Goal: Navigation & Orientation: Find specific page/section

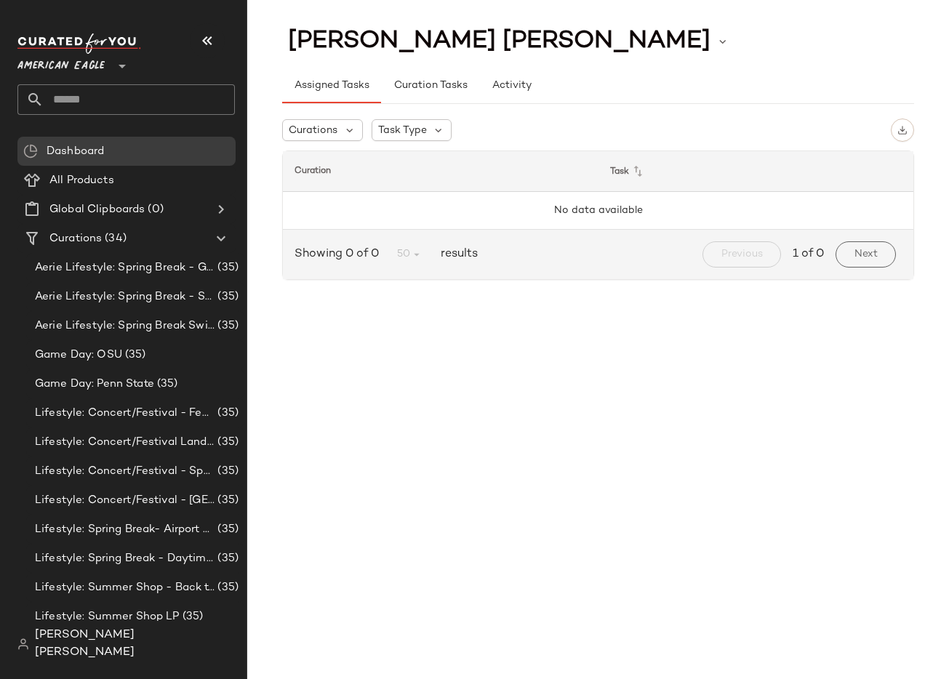
click at [108, 66] on div "American Eagle **" at bounding box center [63, 57] width 93 height 36
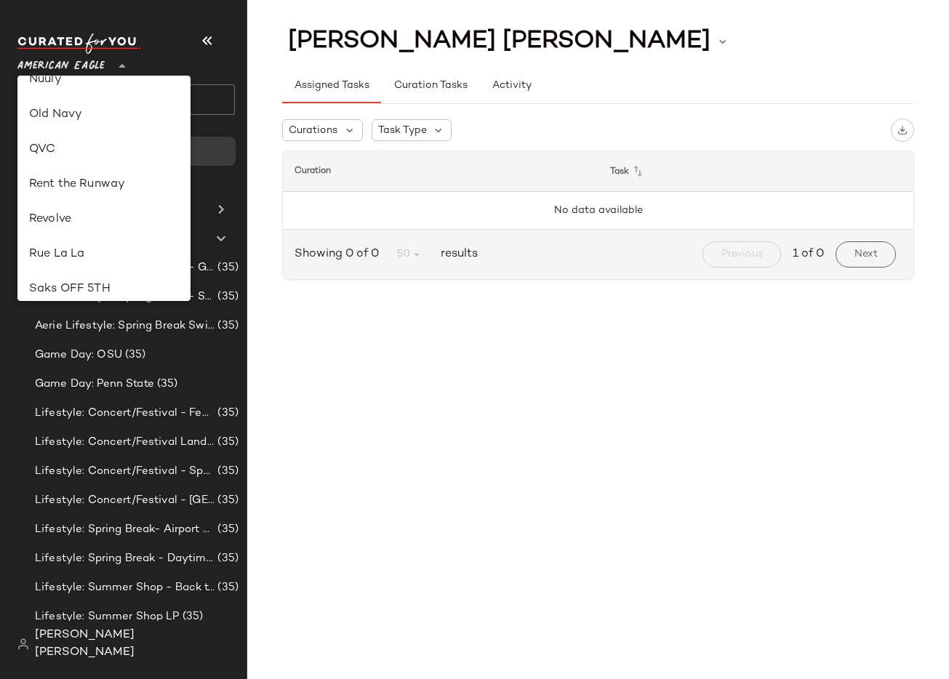
scroll to position [583, 0]
click at [108, 214] on div "Revolve" at bounding box center [104, 213] width 150 height 17
type input "**"
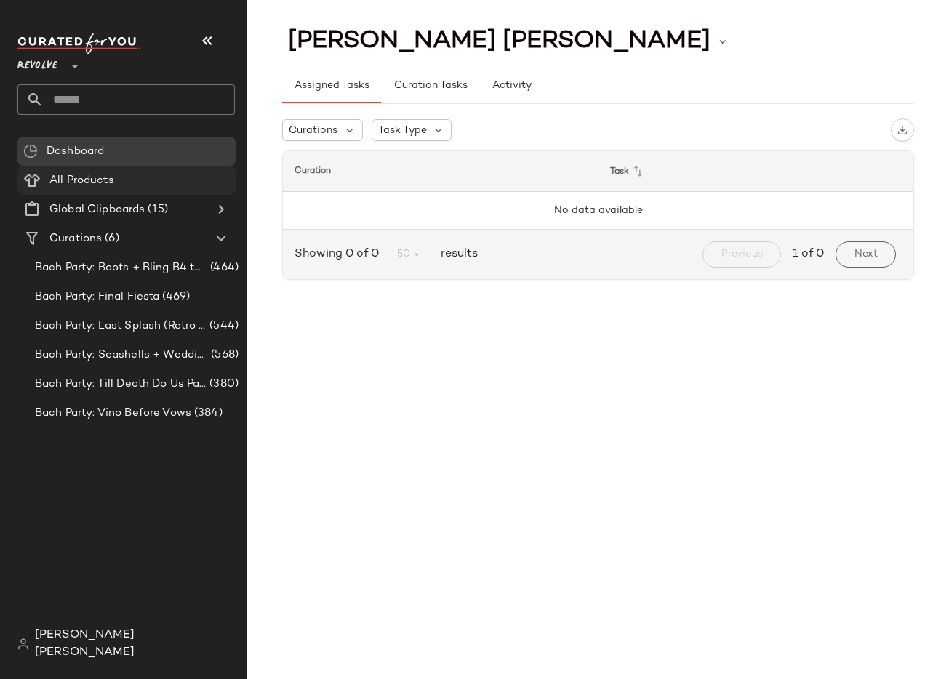
click at [177, 185] on div "All Products" at bounding box center [137, 180] width 185 height 17
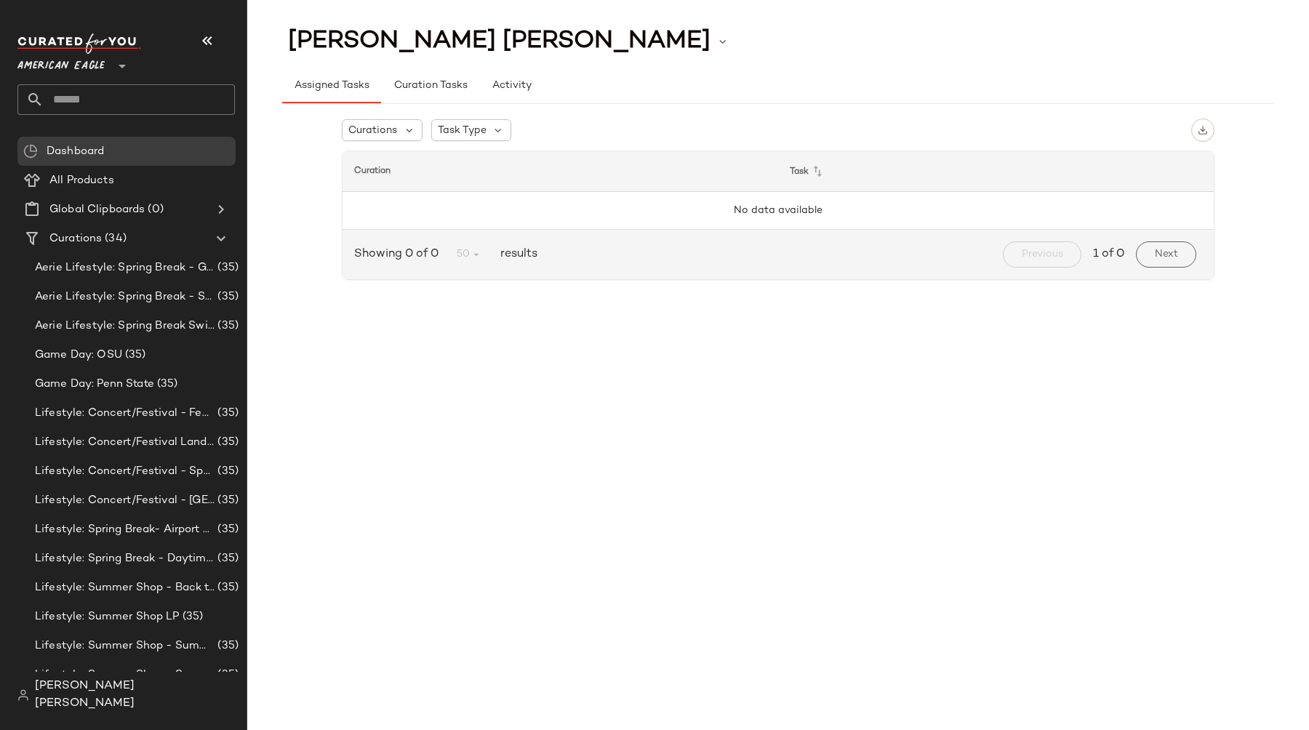
click at [121, 68] on icon at bounding box center [121, 65] width 17 height 17
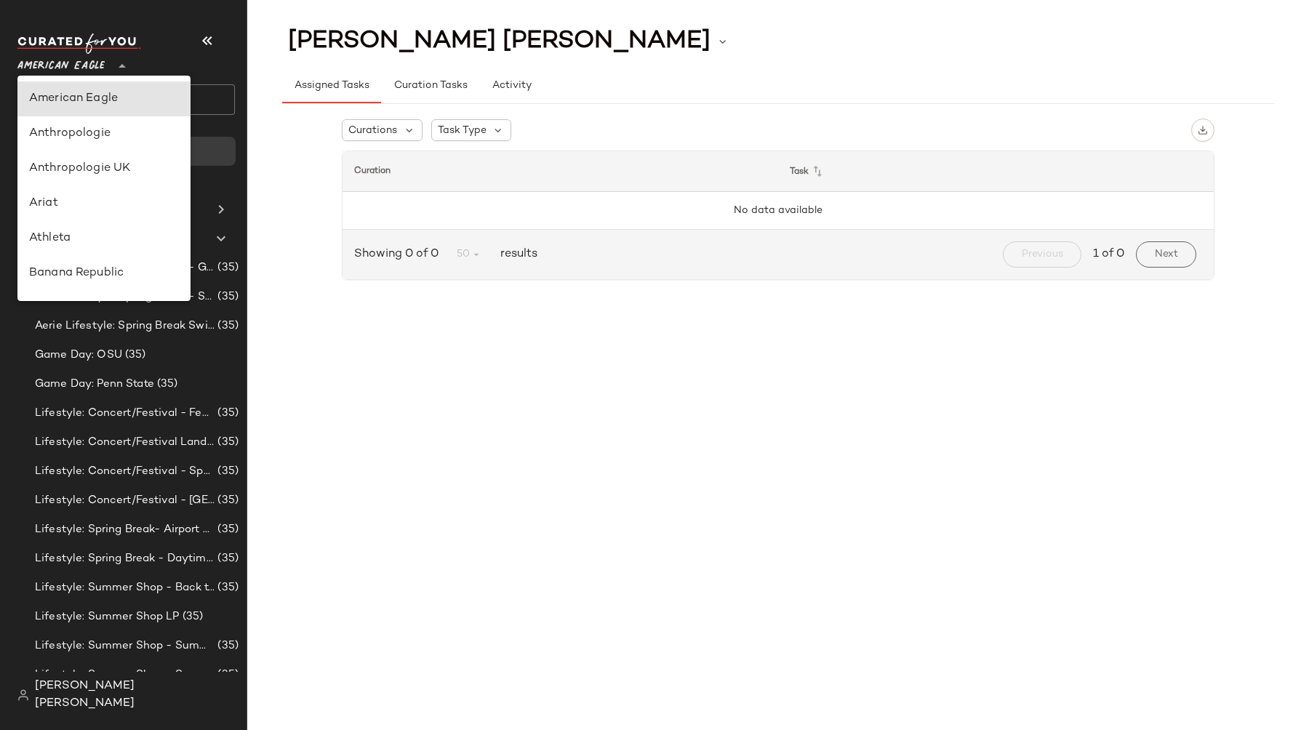
click at [242, 70] on div "American Eagle **" at bounding box center [131, 74] width 229 height 90
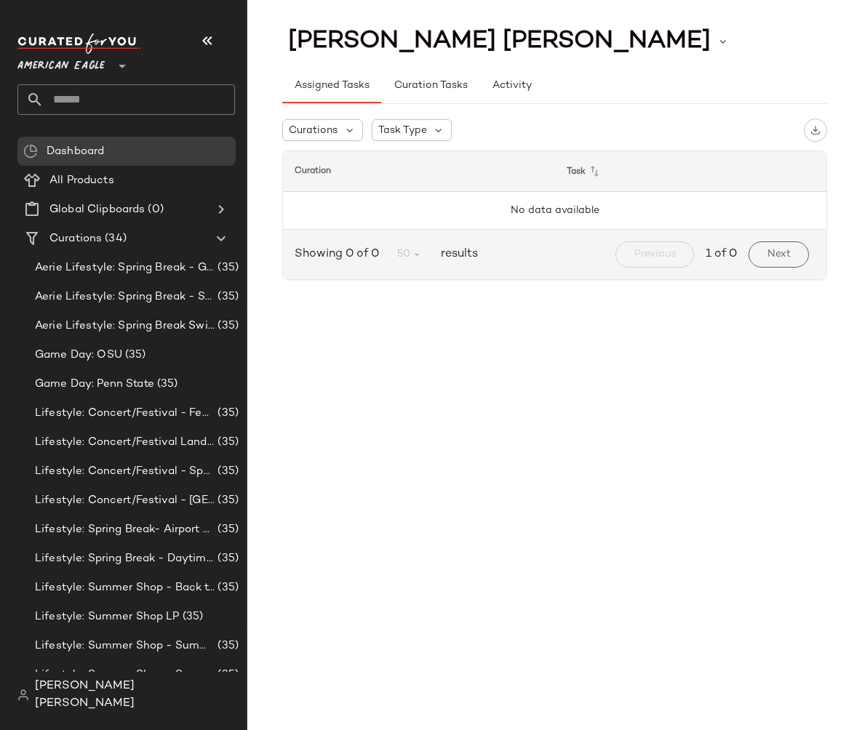
click at [124, 66] on icon at bounding box center [121, 65] width 17 height 17
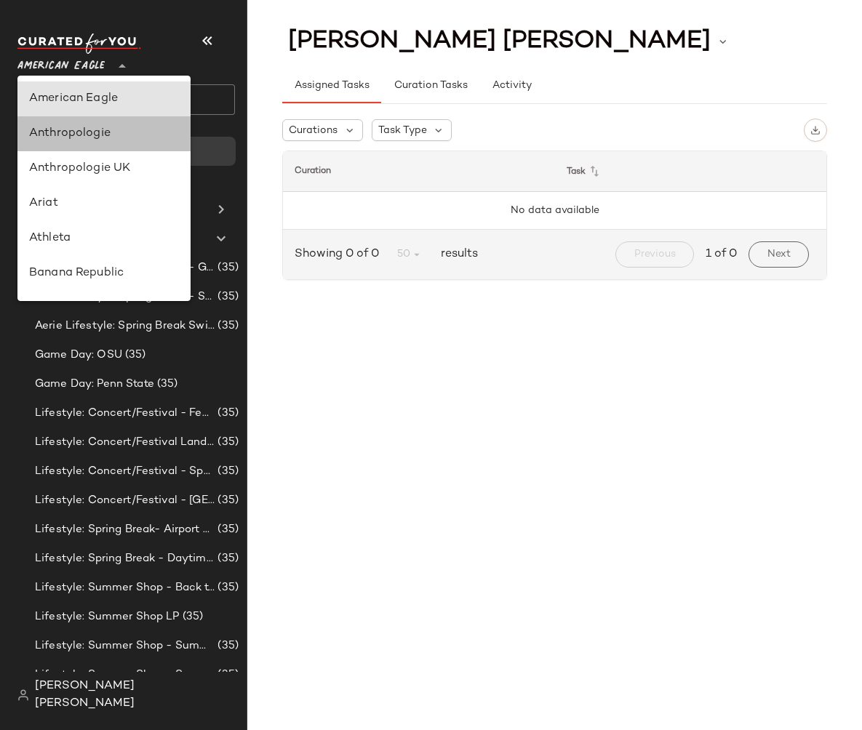
click at [110, 139] on div "Anthropologie" at bounding box center [104, 133] width 150 height 17
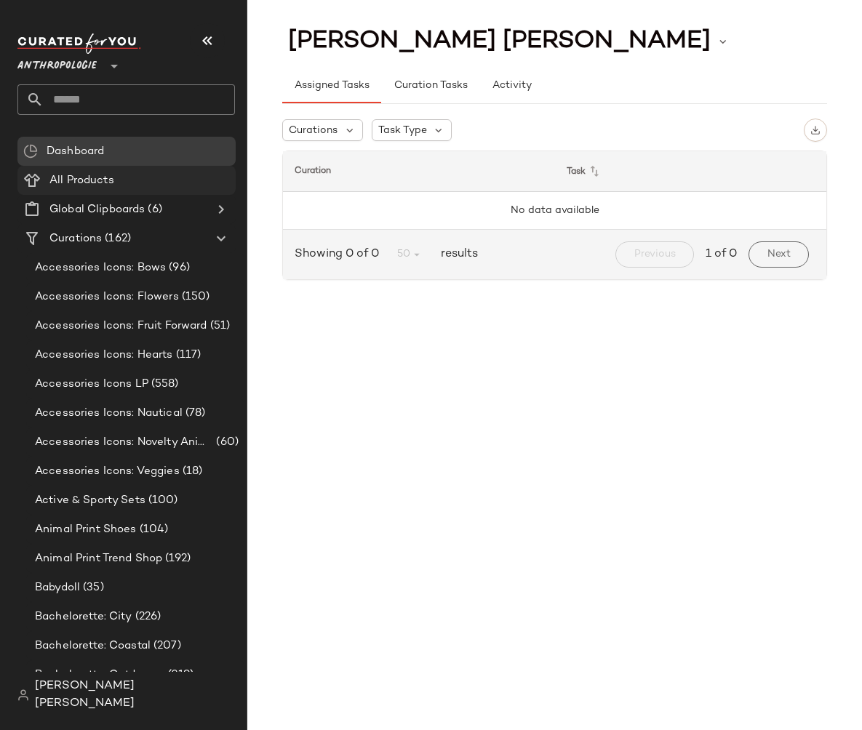
click at [105, 185] on span "All Products" at bounding box center [81, 180] width 65 height 17
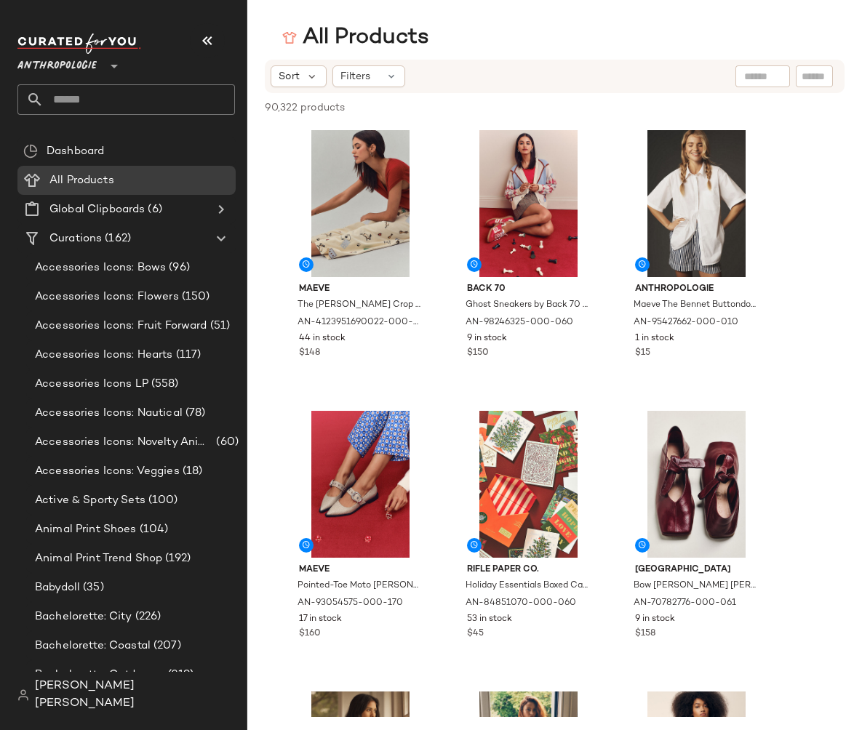
click at [116, 70] on icon at bounding box center [113, 65] width 17 height 17
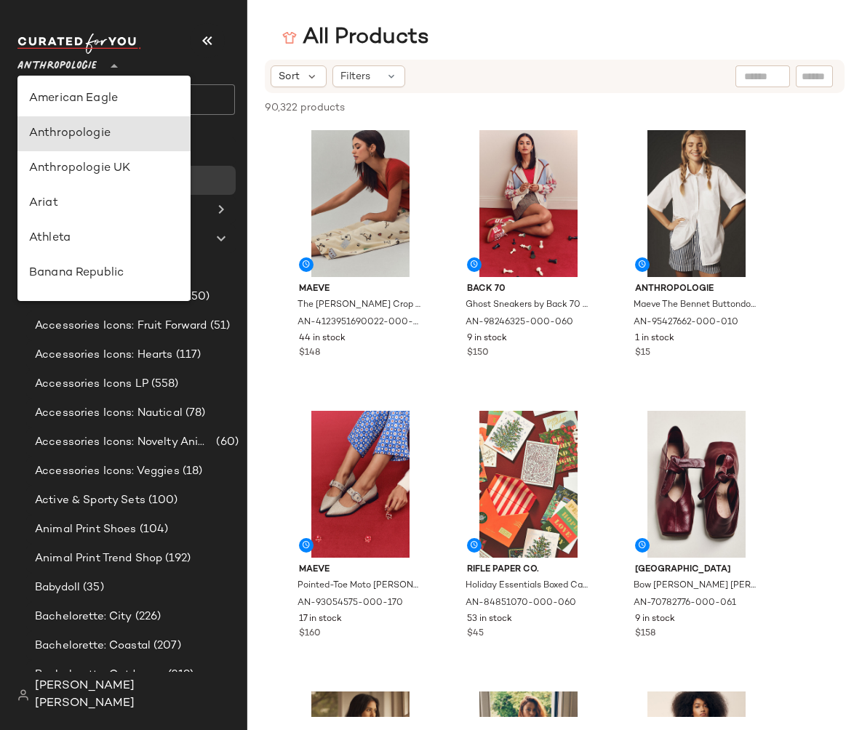
scroll to position [35, 0]
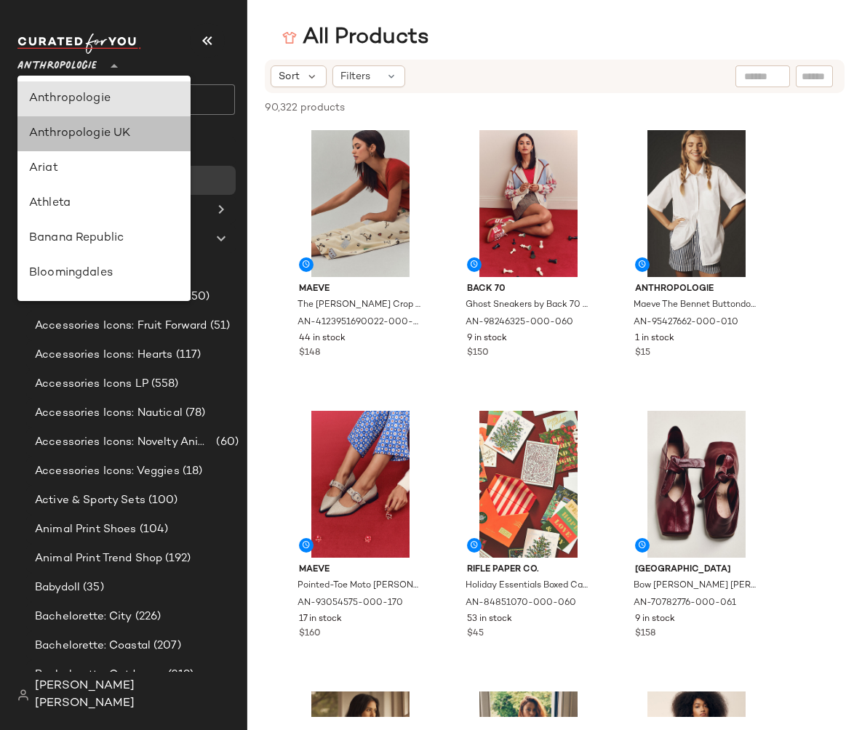
click at [104, 128] on div "Anthropologie UK" at bounding box center [104, 133] width 150 height 17
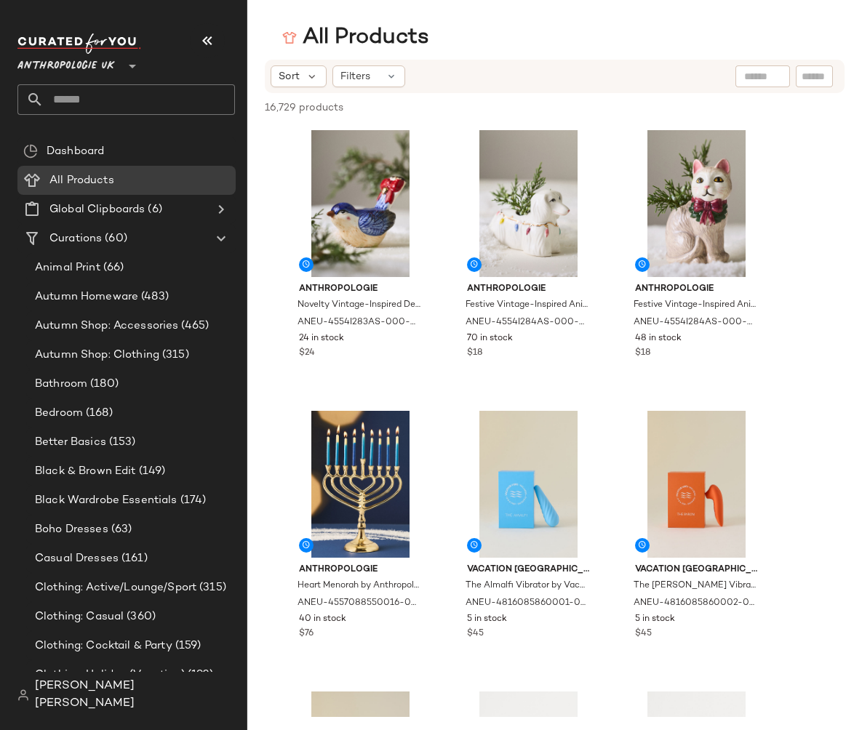
click at [123, 65] on div at bounding box center [131, 57] width 20 height 36
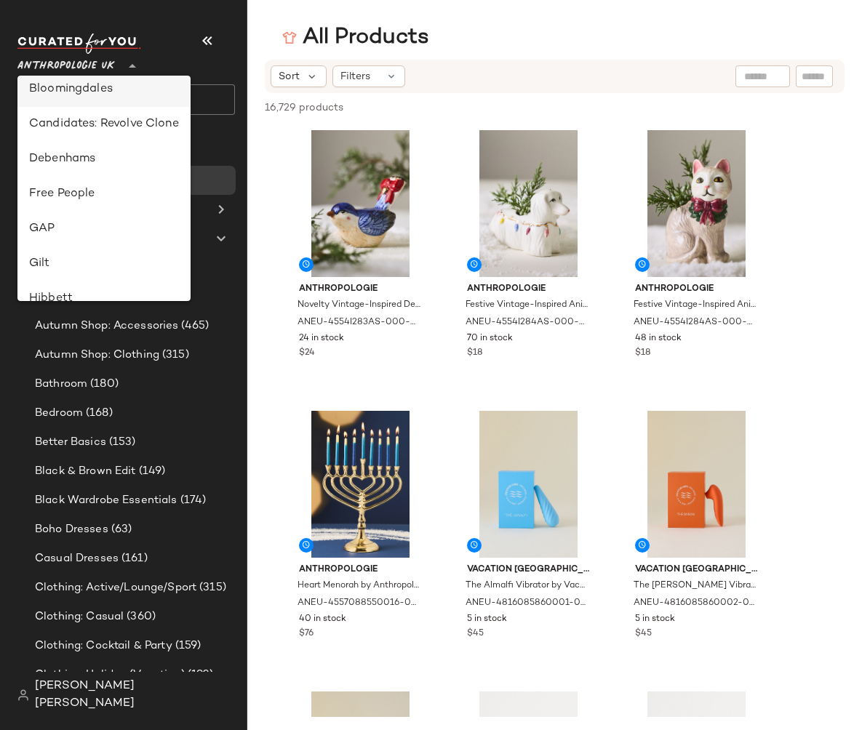
scroll to position [228, 0]
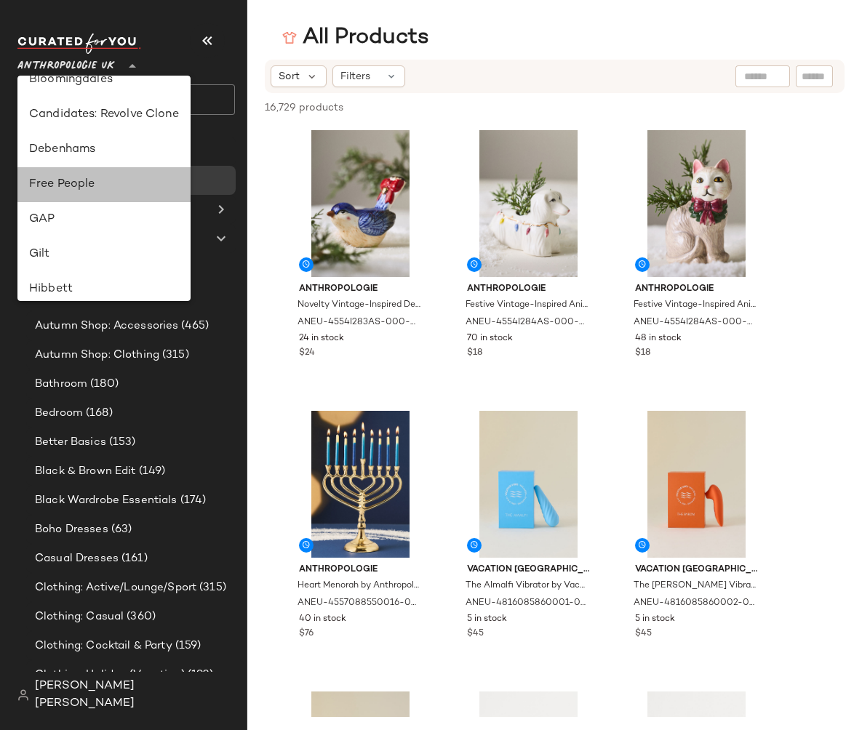
click at [103, 190] on div "Free People" at bounding box center [104, 184] width 150 height 17
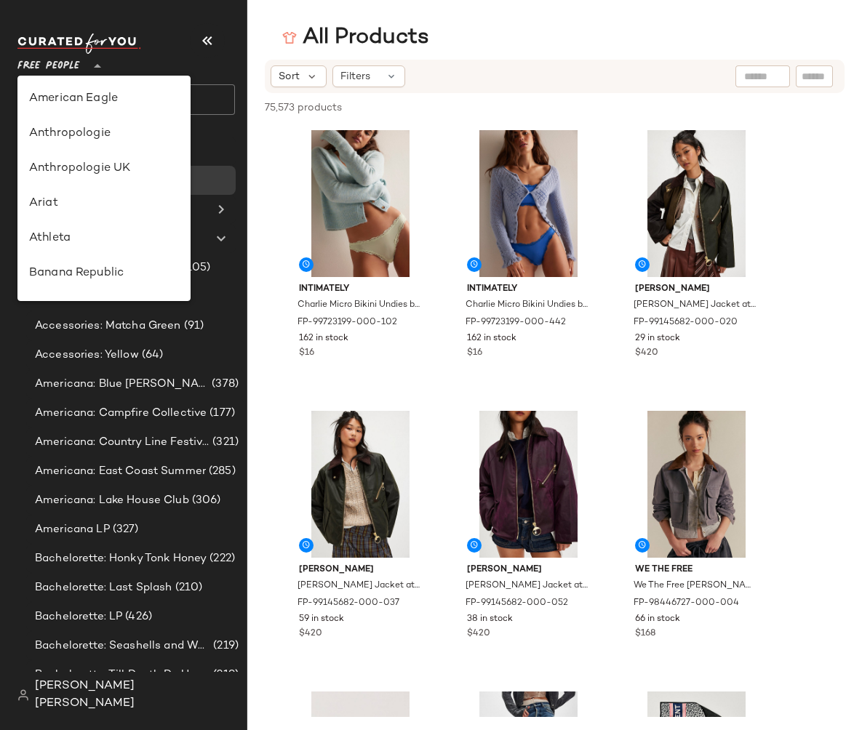
click at [88, 70] on div at bounding box center [96, 57] width 20 height 36
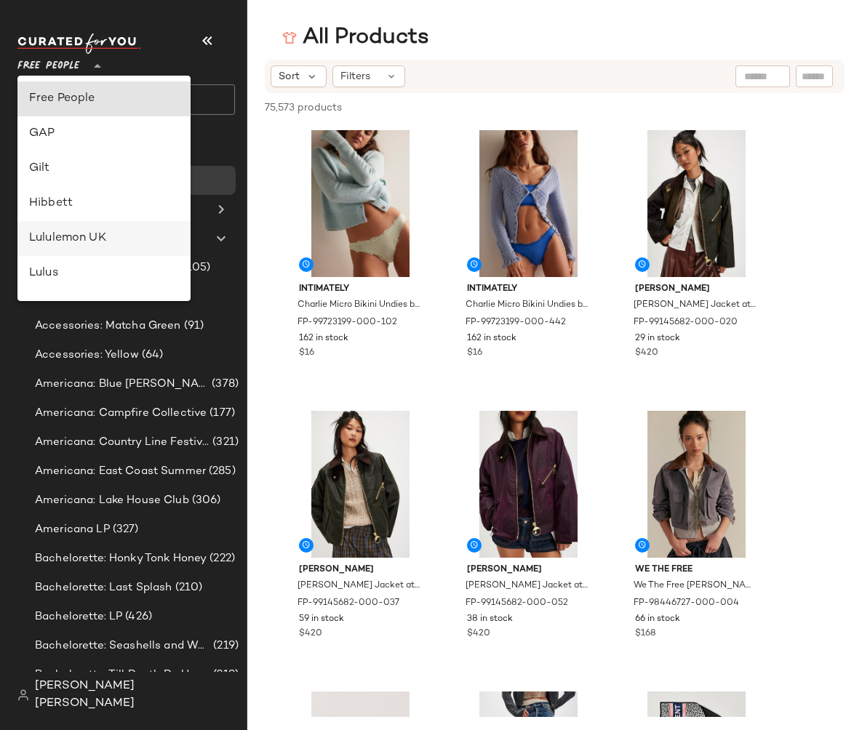
click at [87, 237] on div "Lululemon UK" at bounding box center [104, 238] width 150 height 17
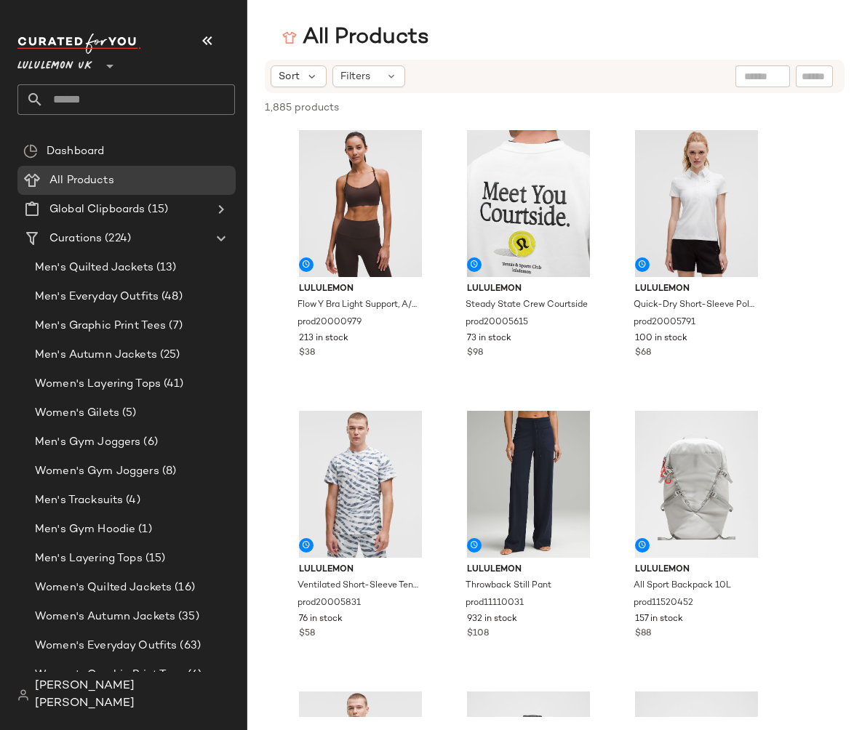
click at [98, 71] on div at bounding box center [108, 57] width 20 height 36
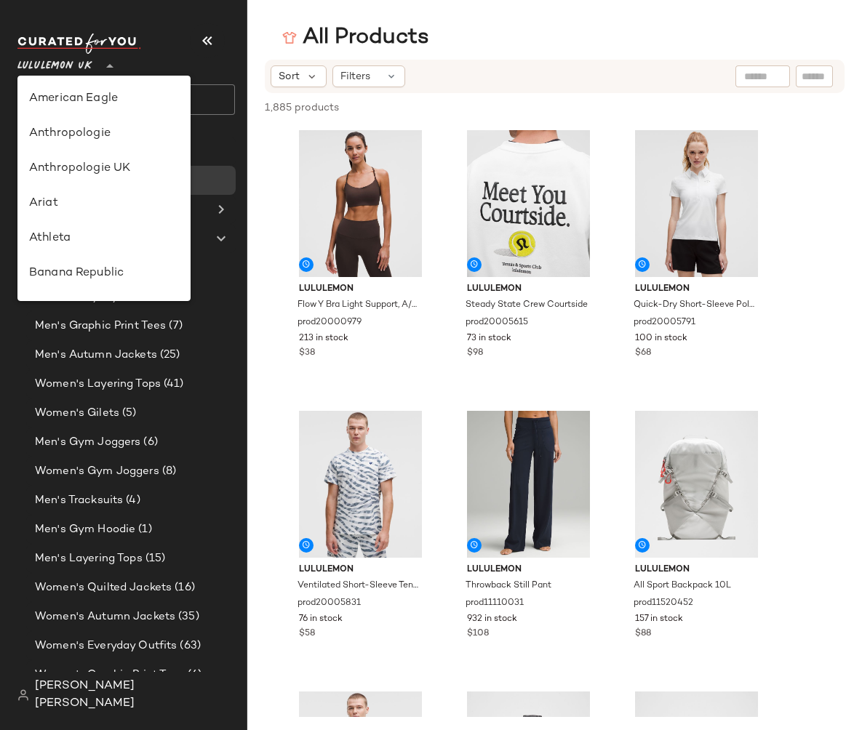
scroll to position [454, 0]
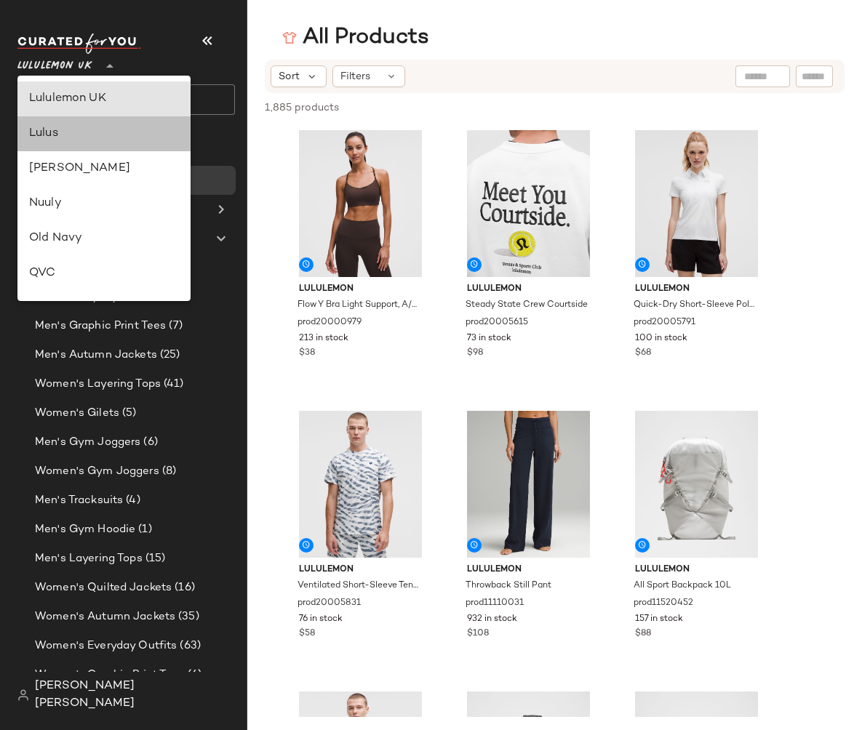
click at [92, 137] on div "Lulus" at bounding box center [104, 133] width 150 height 17
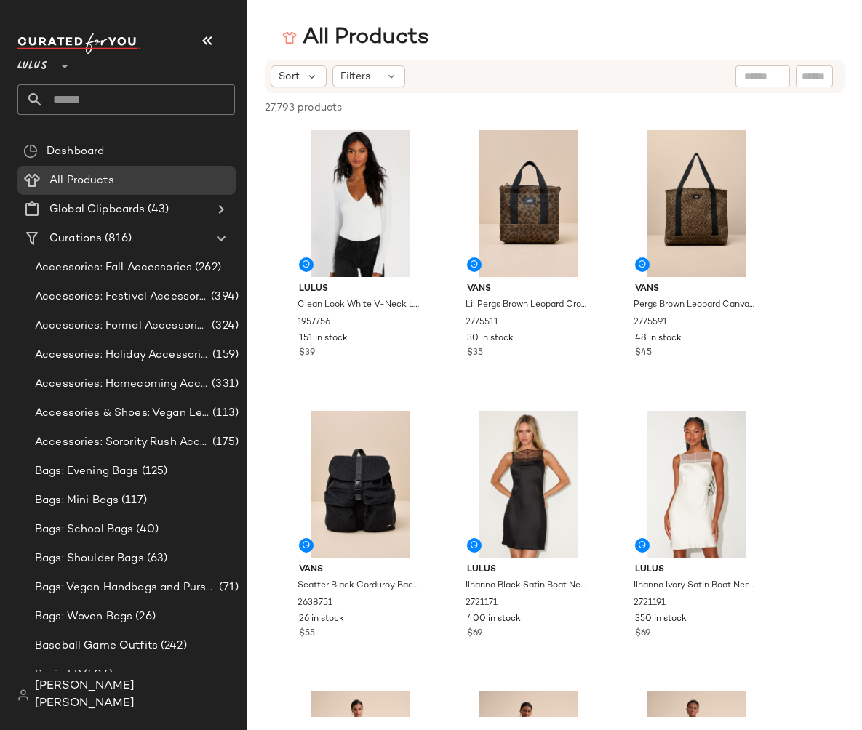
click at [60, 66] on icon at bounding box center [64, 65] width 17 height 17
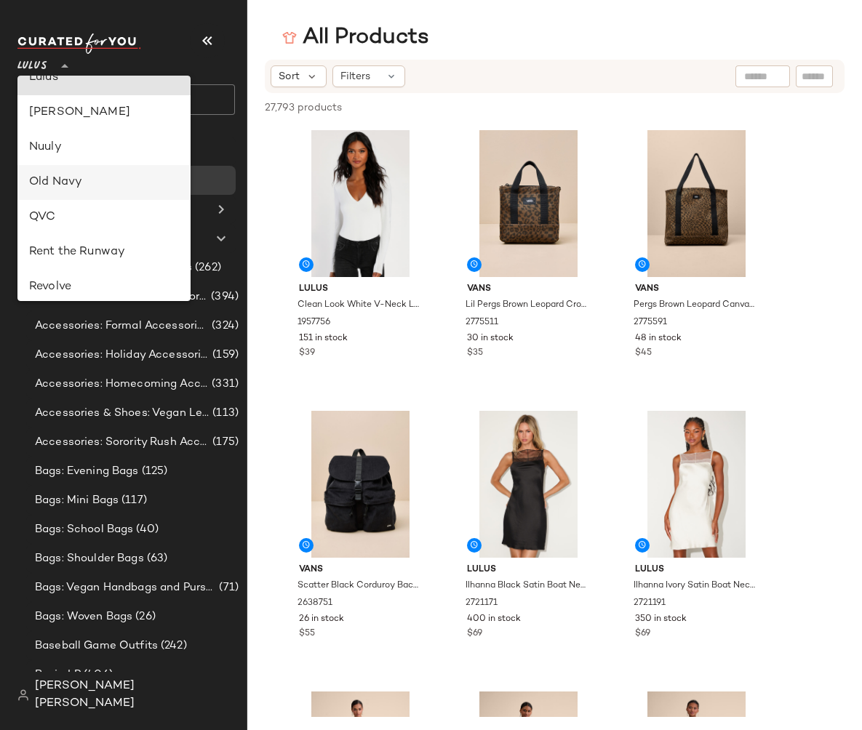
scroll to position [512, 0]
click at [79, 152] on div "Nuuly" at bounding box center [104, 145] width 150 height 17
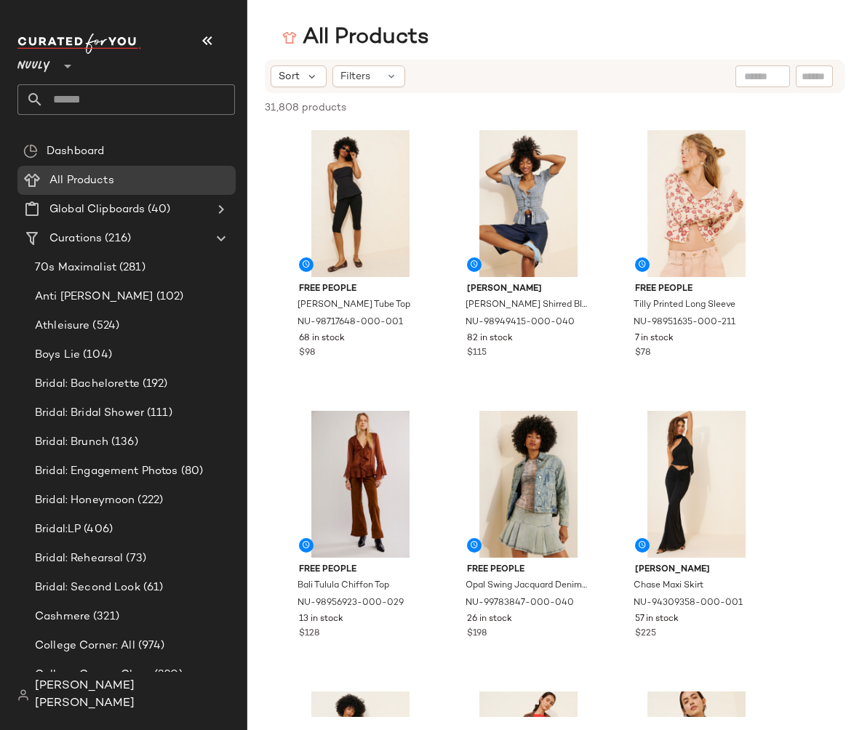
click at [60, 67] on icon at bounding box center [67, 65] width 17 height 17
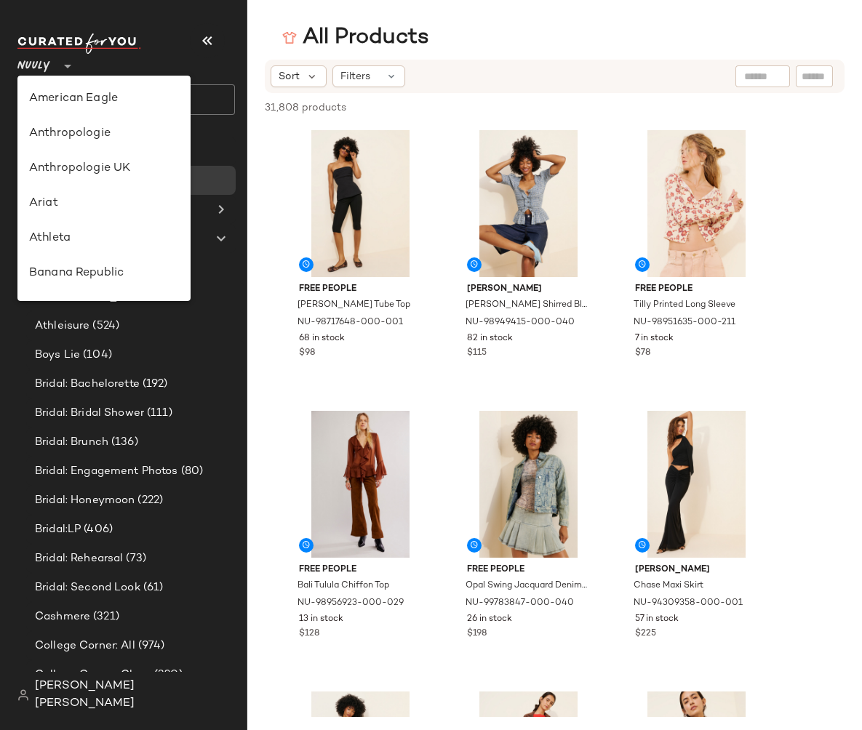
click at [60, 67] on icon at bounding box center [67, 65] width 17 height 17
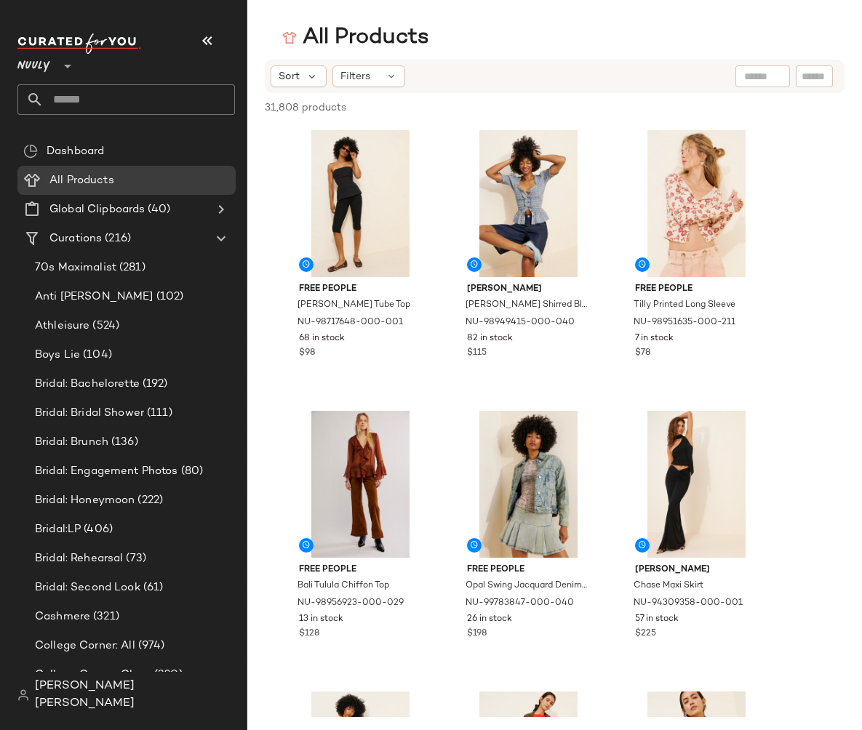
click at [68, 72] on icon at bounding box center [67, 65] width 17 height 17
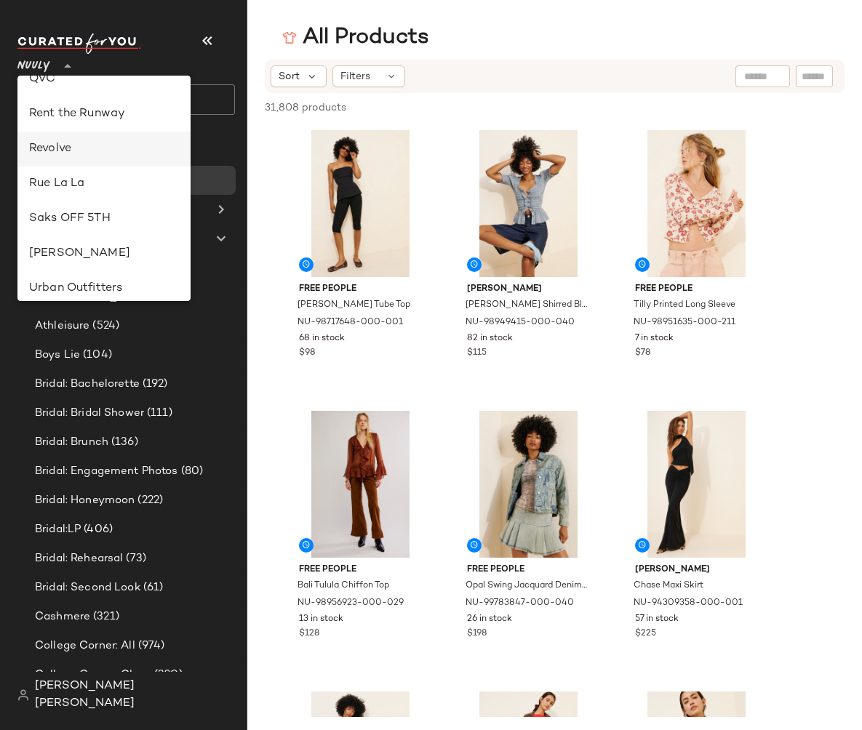
scroll to position [641, 0]
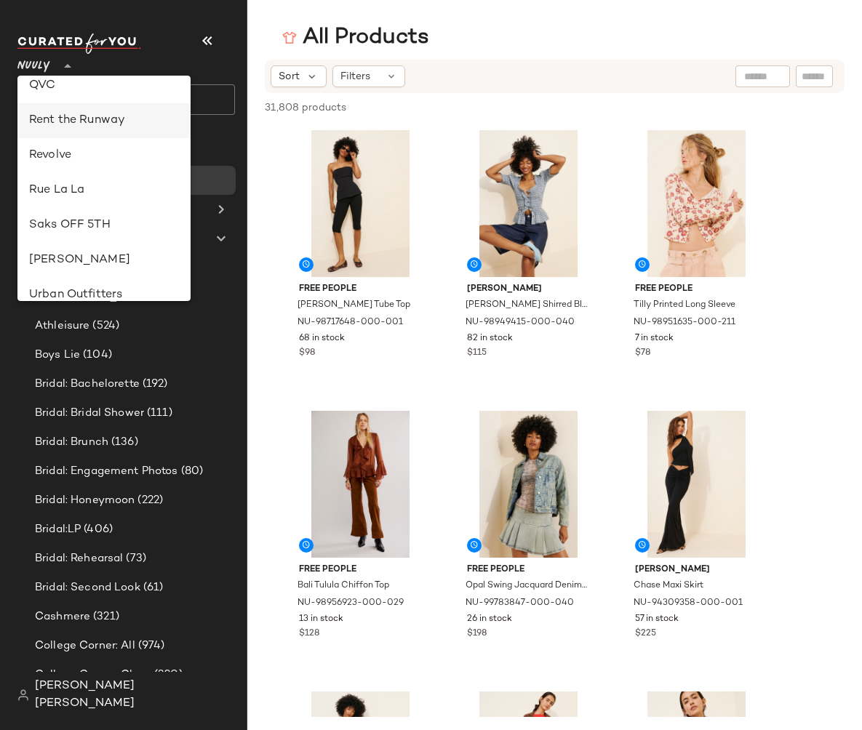
click at [94, 127] on div "Rent the Runway" at bounding box center [104, 120] width 150 height 17
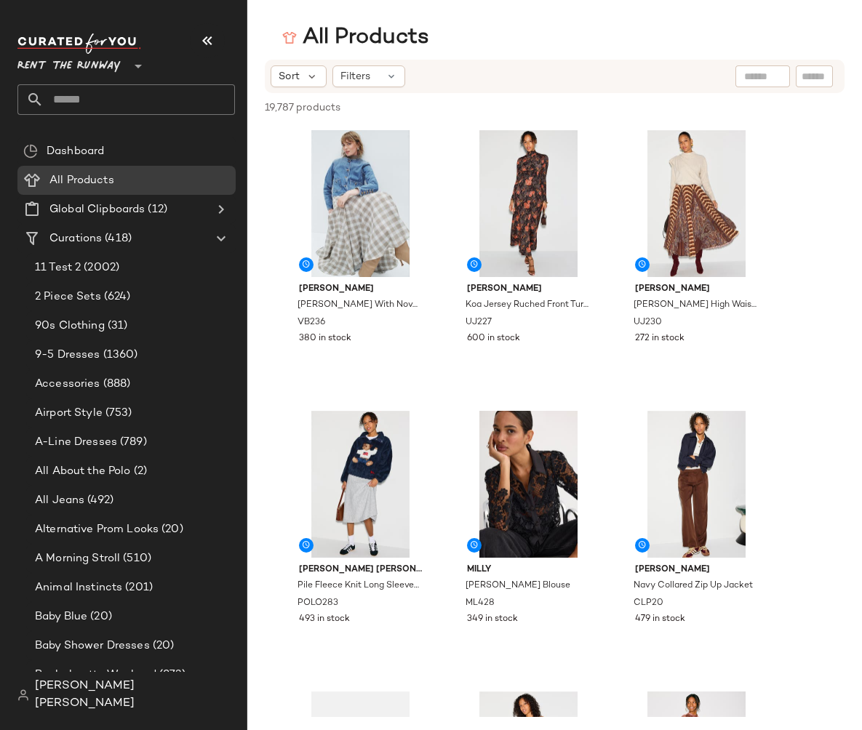
click at [138, 70] on icon at bounding box center [137, 65] width 17 height 17
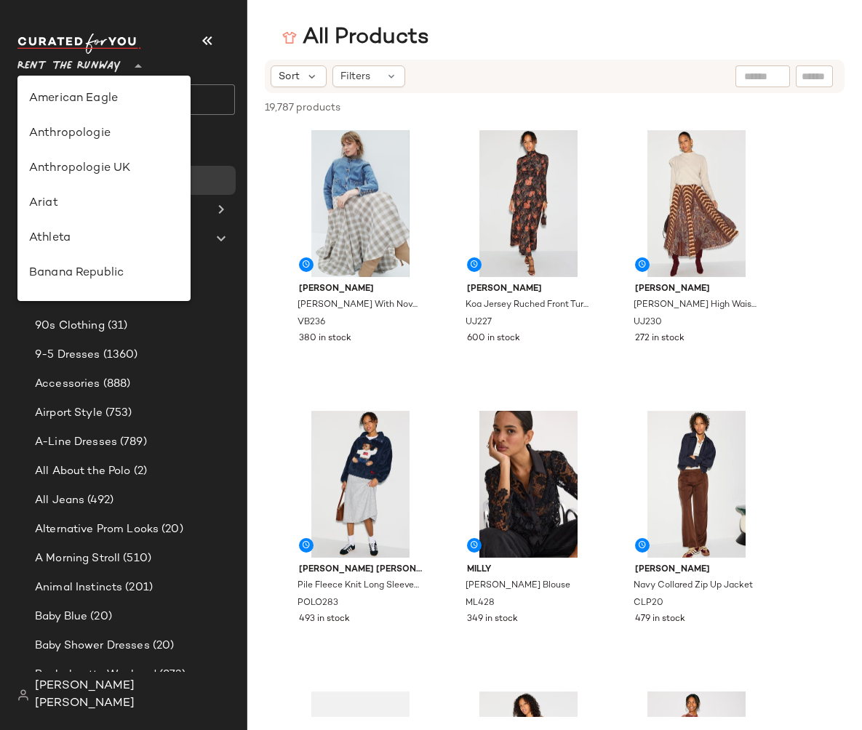
scroll to position [663, 0]
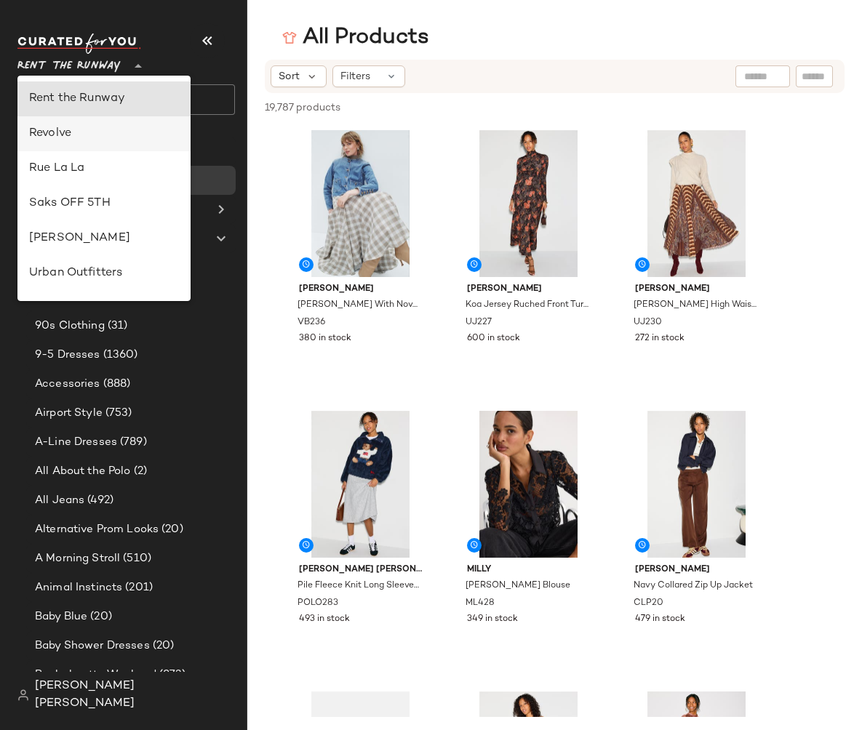
click at [127, 125] on div "Revolve" at bounding box center [104, 133] width 150 height 17
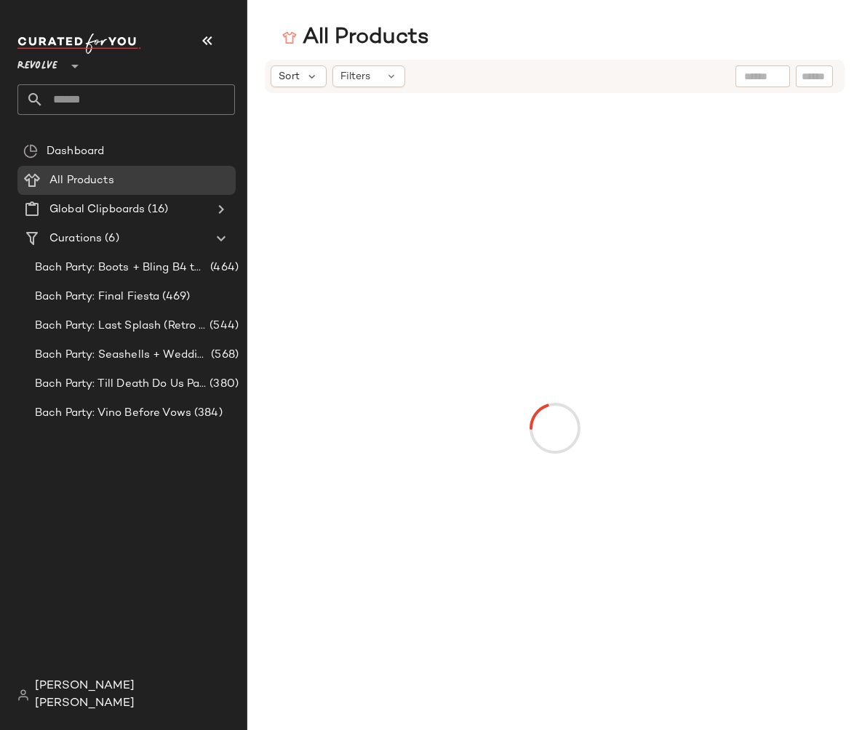
click at [76, 69] on icon at bounding box center [74, 65] width 17 height 17
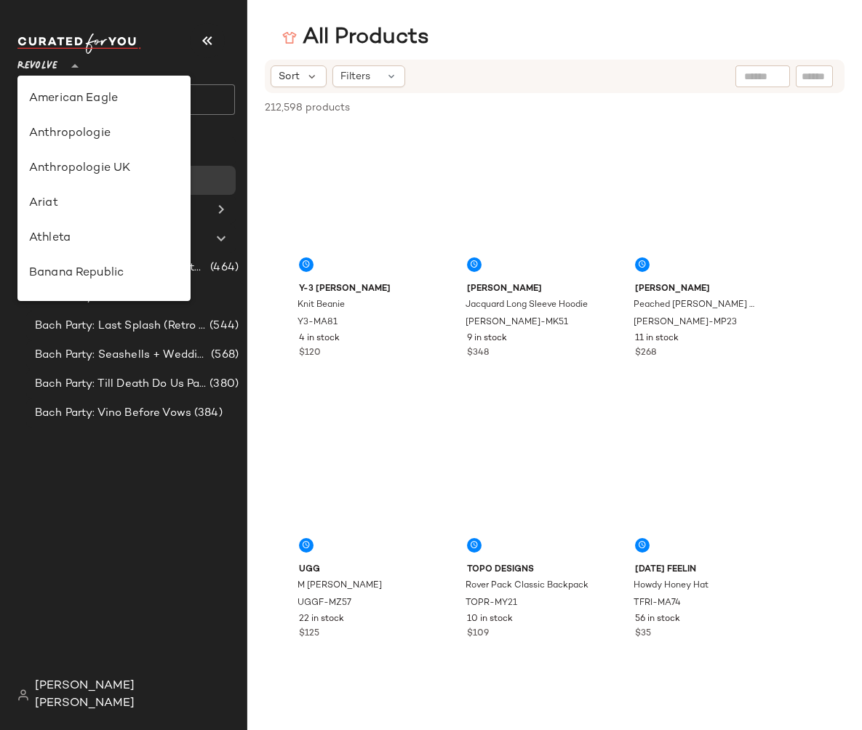
scroll to position [698, 0]
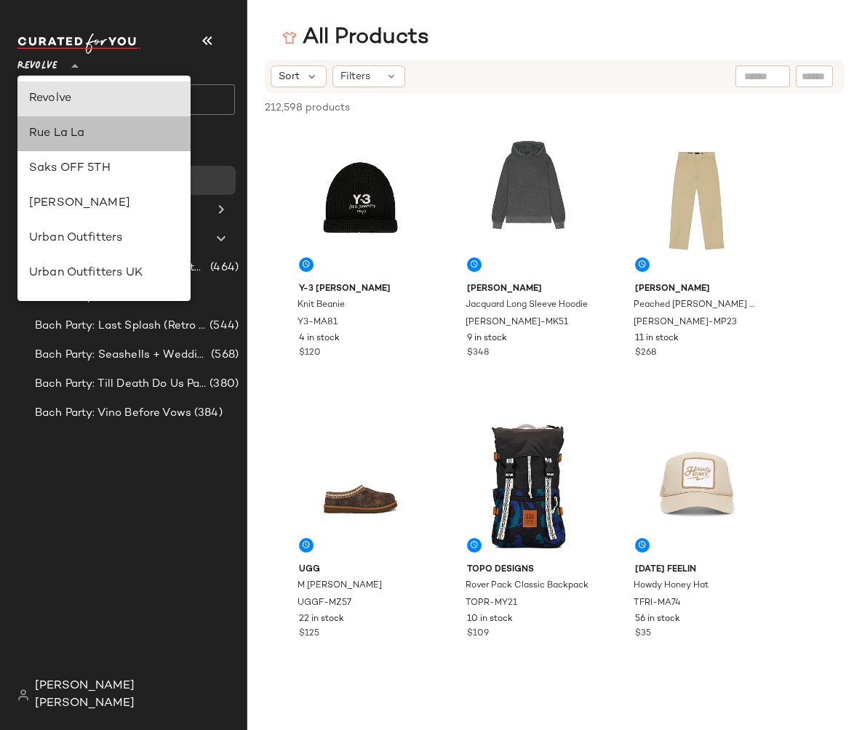
click at [67, 144] on div "Rue La La" at bounding box center [103, 133] width 173 height 35
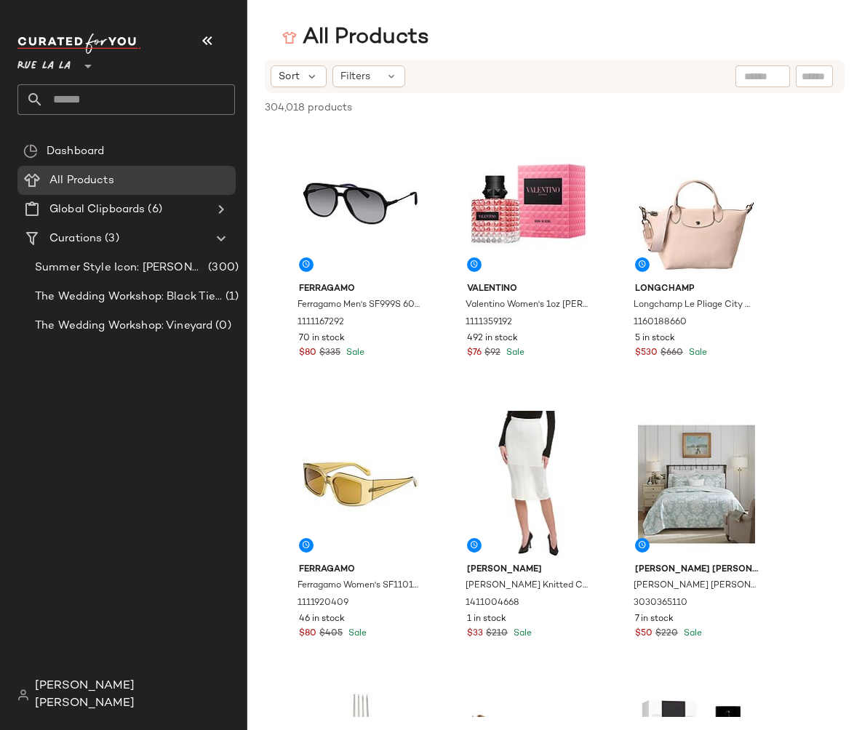
click at [85, 70] on icon at bounding box center [87, 65] width 17 height 17
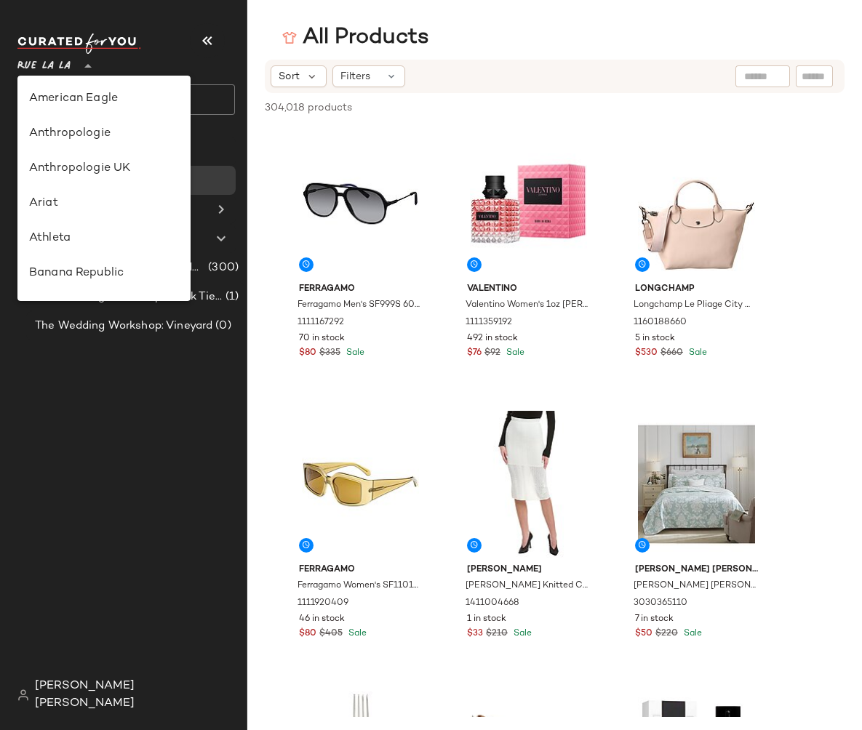
scroll to position [733, 0]
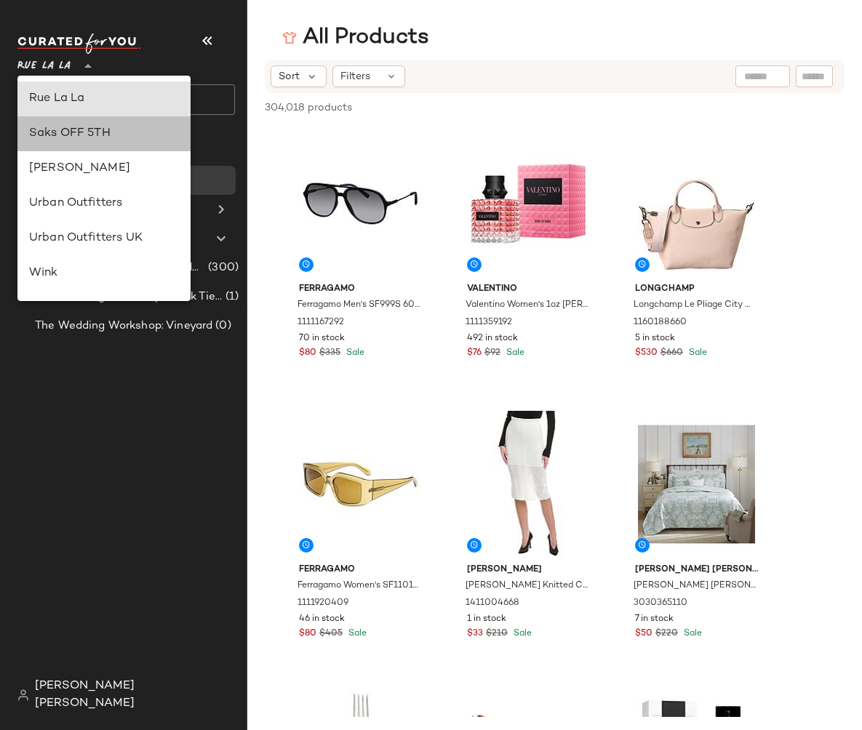
click at [95, 135] on div "Saks OFF 5TH" at bounding box center [104, 133] width 150 height 17
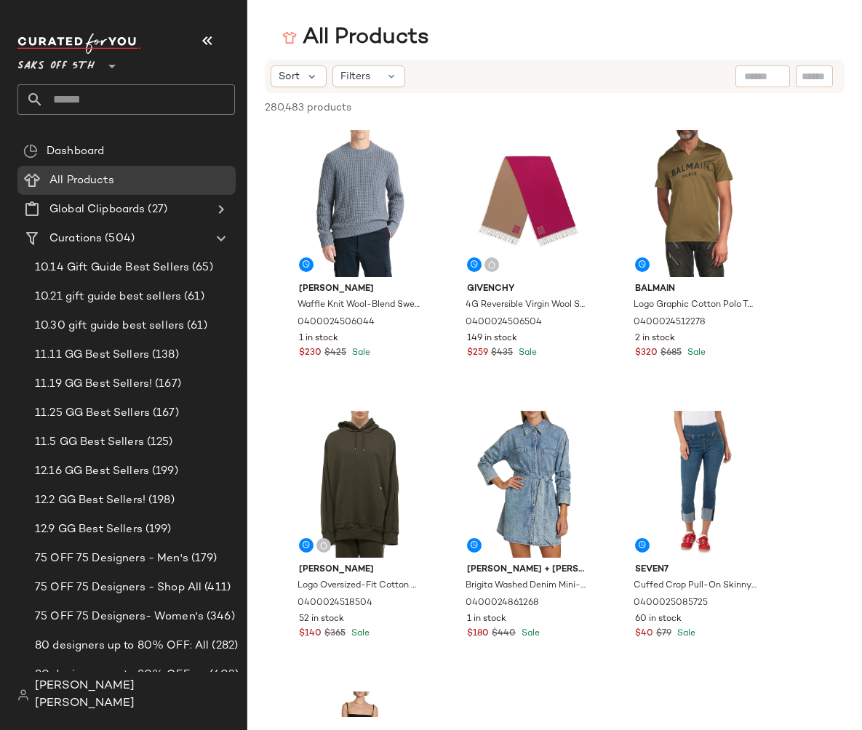
click at [107, 66] on icon at bounding box center [111, 65] width 17 height 17
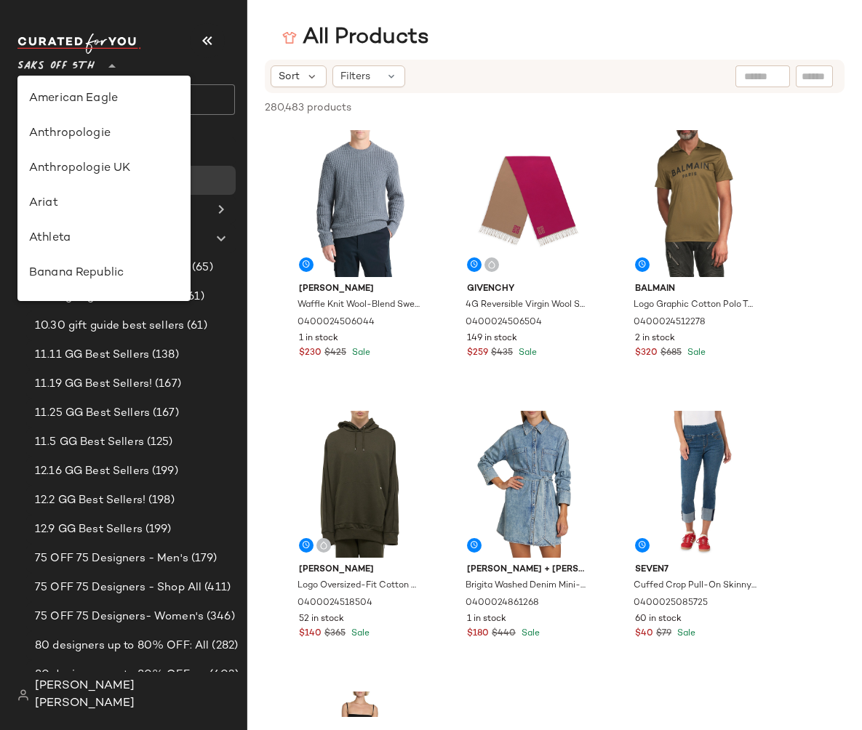
scroll to position [768, 0]
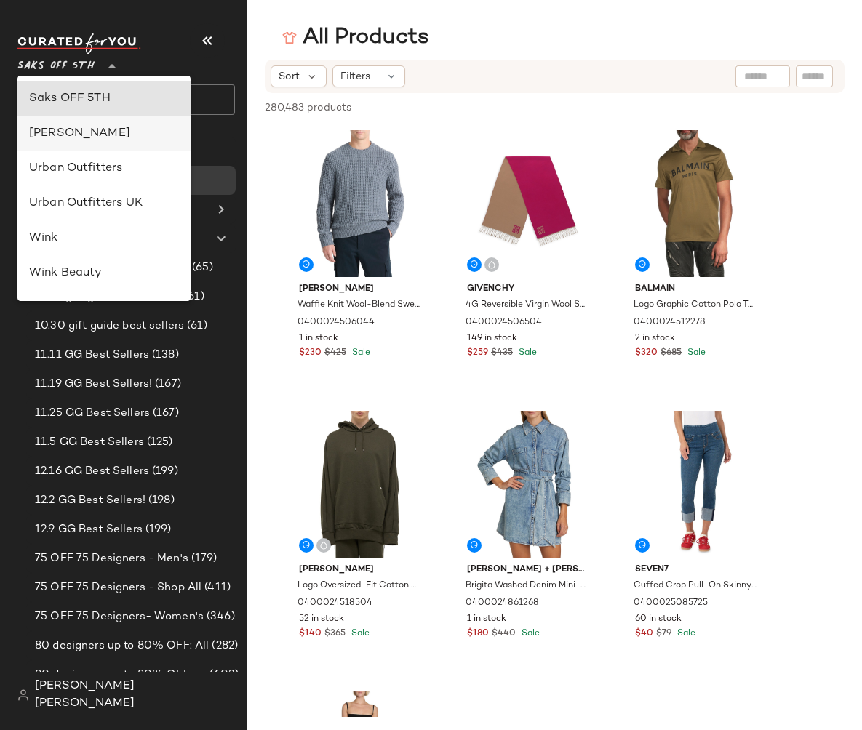
click at [93, 135] on div "[PERSON_NAME]" at bounding box center [104, 133] width 150 height 17
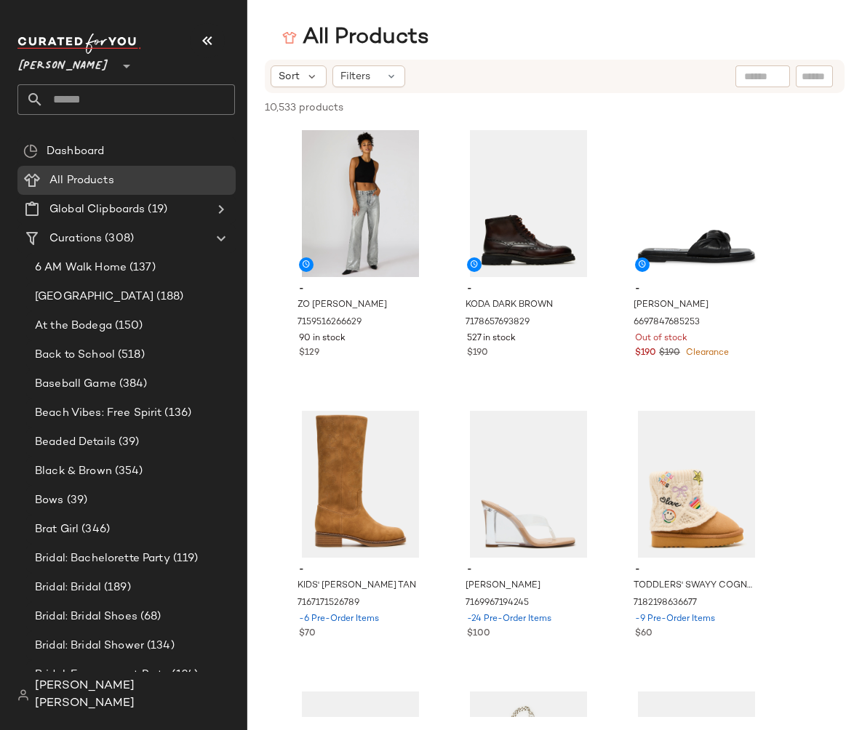
click at [118, 65] on icon at bounding box center [126, 65] width 17 height 17
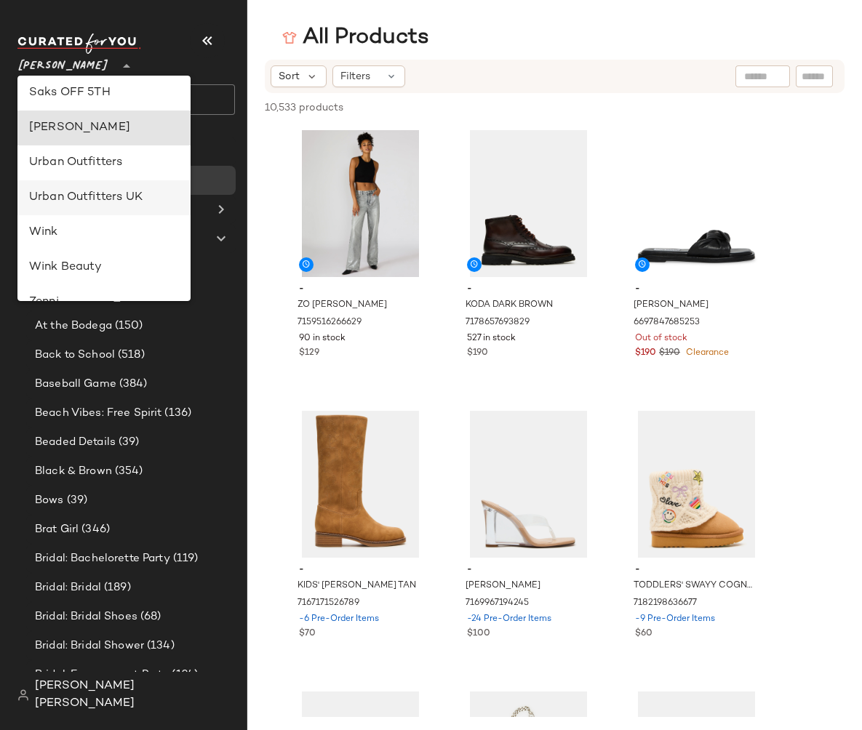
scroll to position [779, 0]
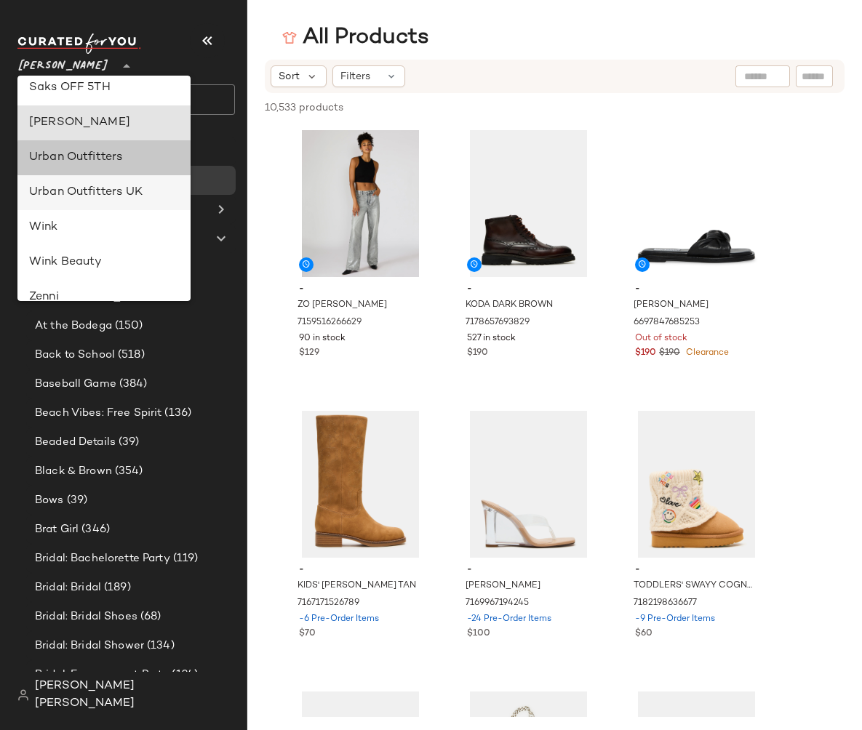
click at [103, 159] on div "Urban Outfitters" at bounding box center [104, 157] width 150 height 17
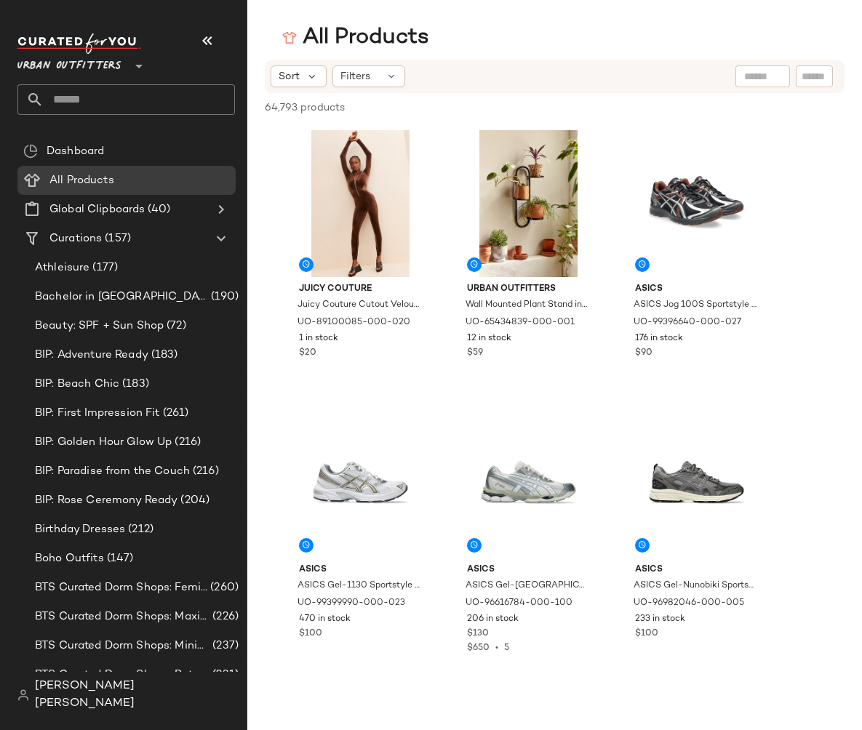
click at [95, 61] on span "Urban Outfitters" at bounding box center [69, 62] width 104 height 26
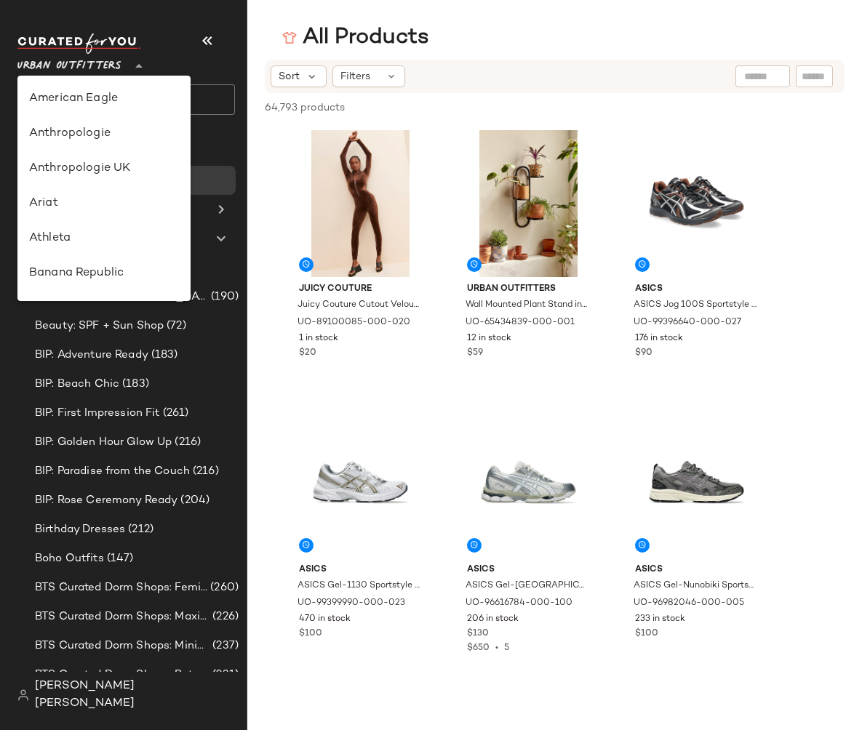
scroll to position [799, 0]
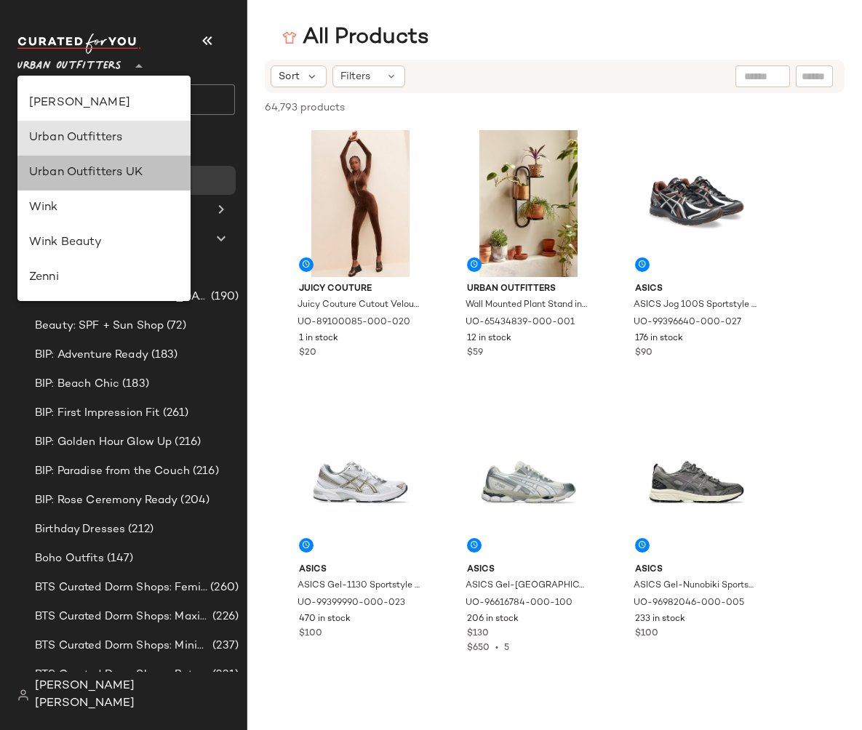
click at [113, 175] on div "Urban Outfitters UK" at bounding box center [104, 172] width 150 height 17
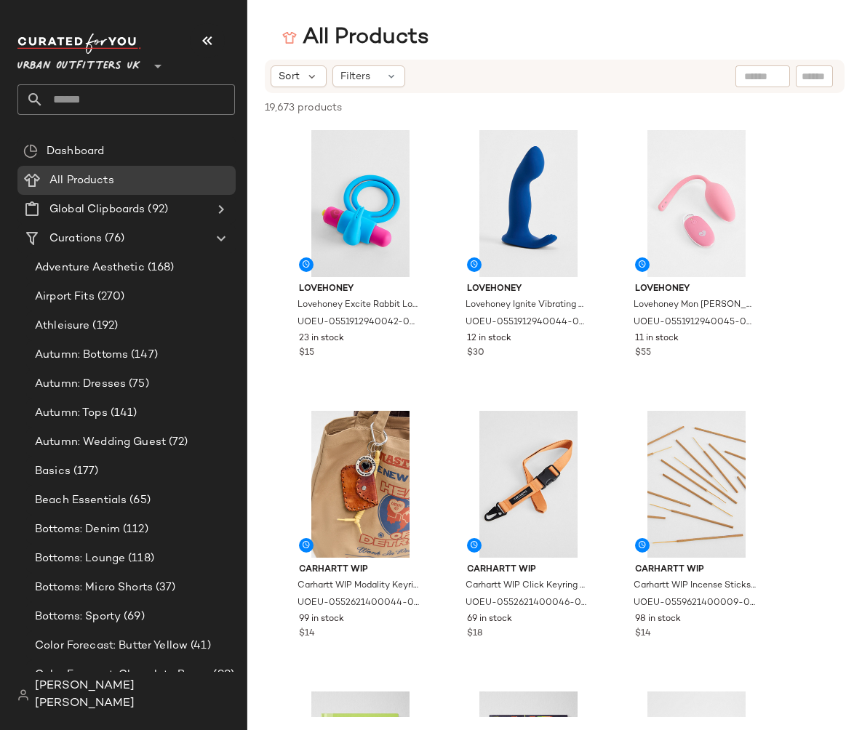
click at [149, 65] on icon at bounding box center [157, 65] width 17 height 17
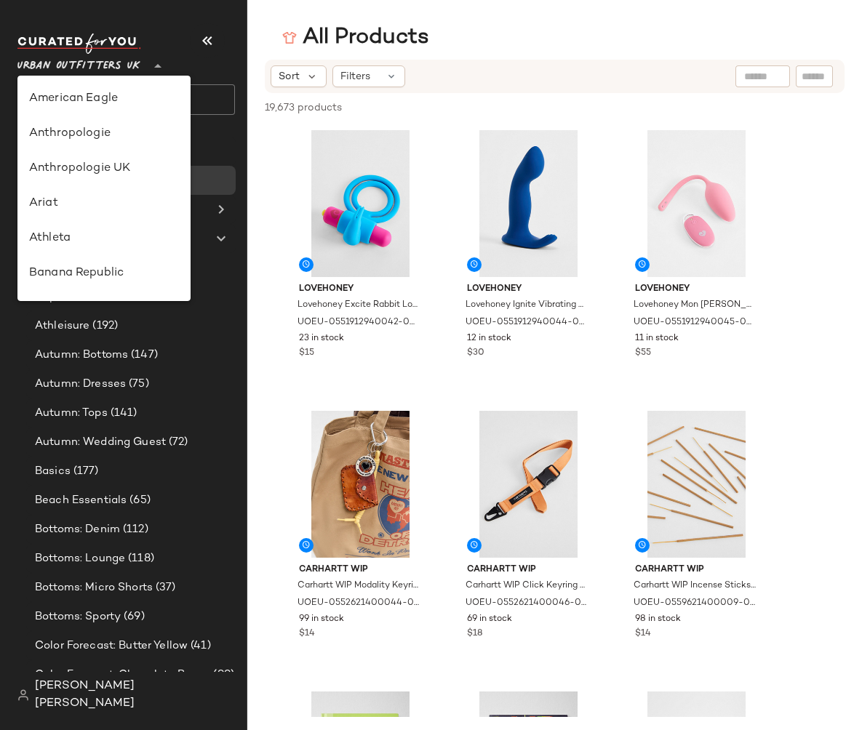
scroll to position [799, 0]
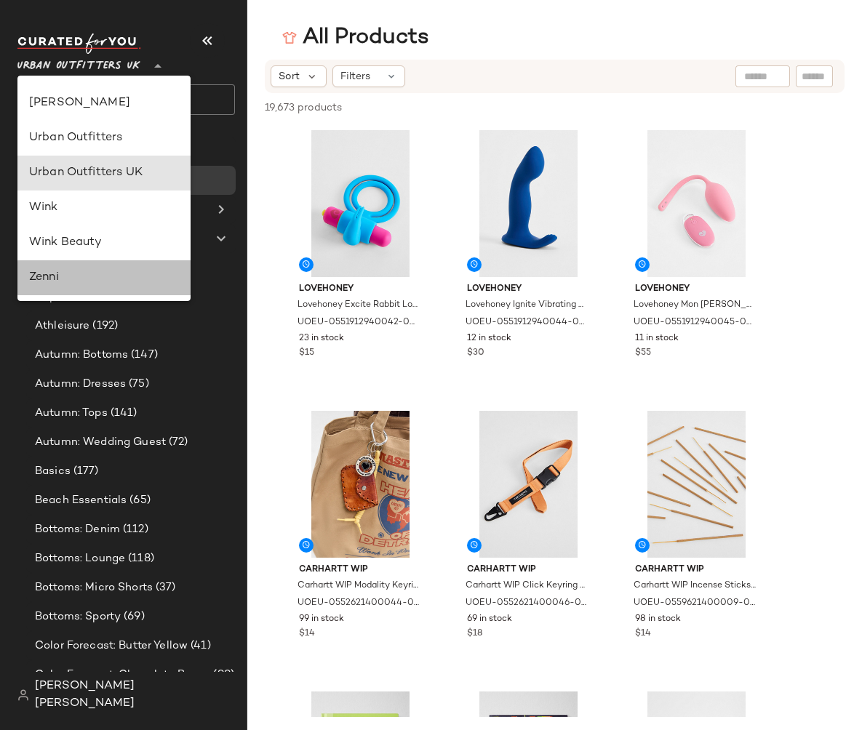
click at [127, 263] on div "Zenni" at bounding box center [103, 277] width 173 height 35
type input "**"
